Goal: Check status: Check status

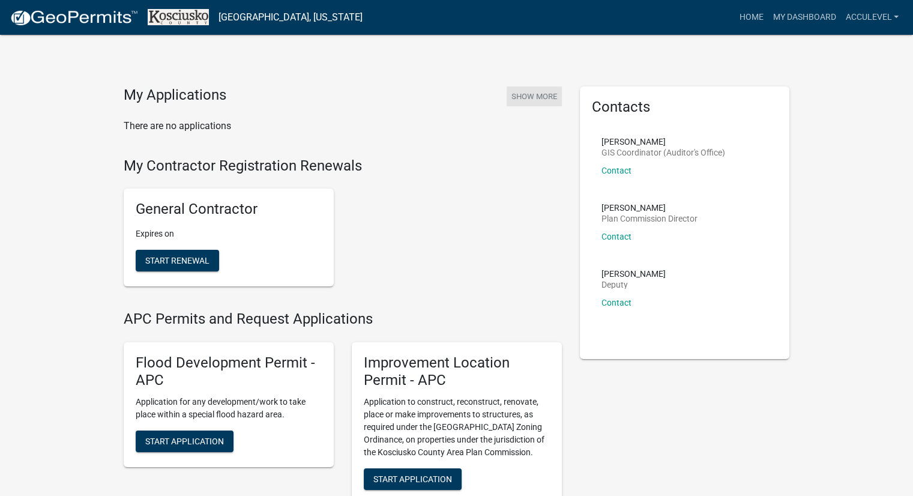
click at [536, 96] on button "Show More" at bounding box center [533, 96] width 55 height 20
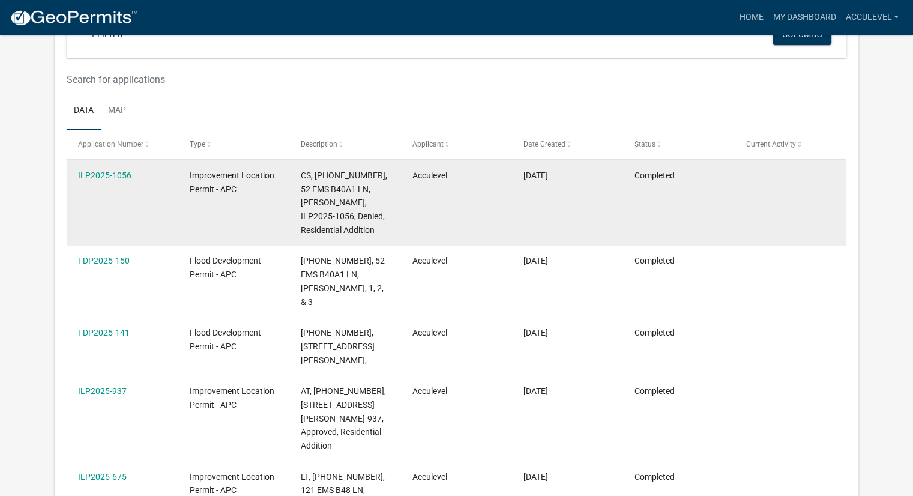
scroll to position [159, 0]
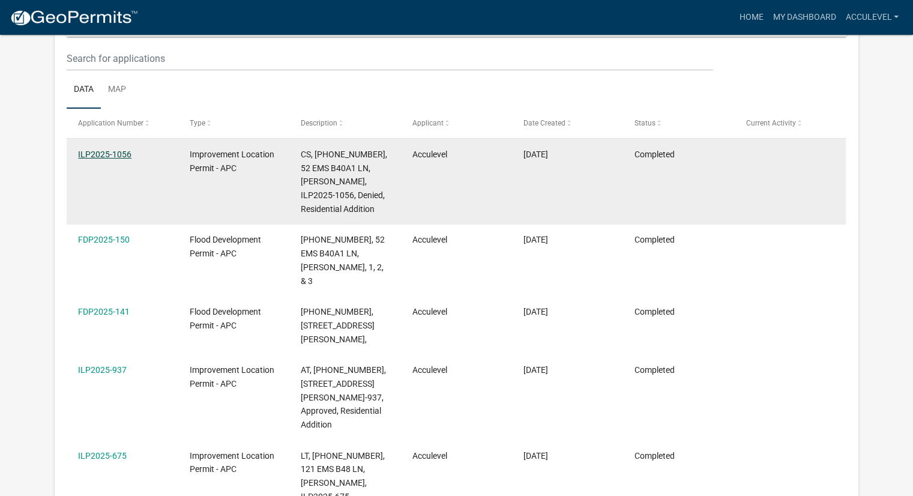
click at [94, 157] on link "ILP2025-1056" at bounding box center [104, 154] width 53 height 10
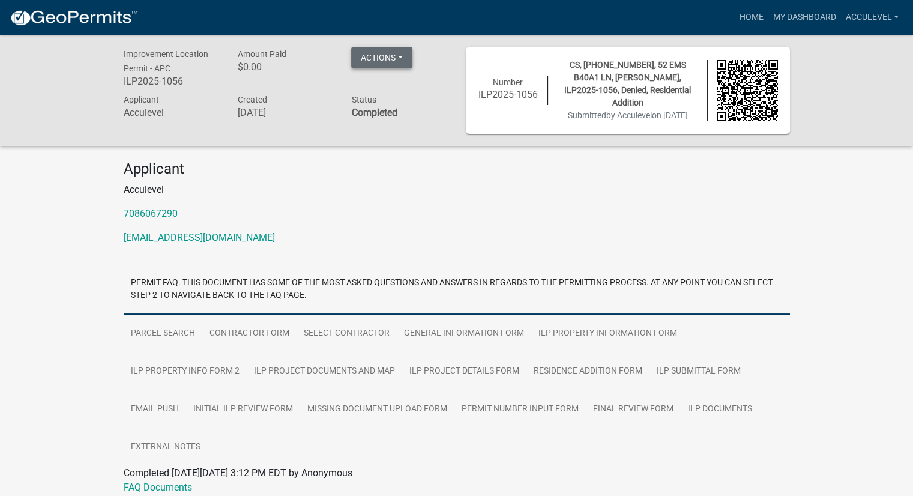
click at [379, 63] on button "Actions" at bounding box center [381, 58] width 61 height 22
click at [290, 207] on p "7086067290" at bounding box center [457, 213] width 666 height 14
